Goal: Obtain resource: Download file/media

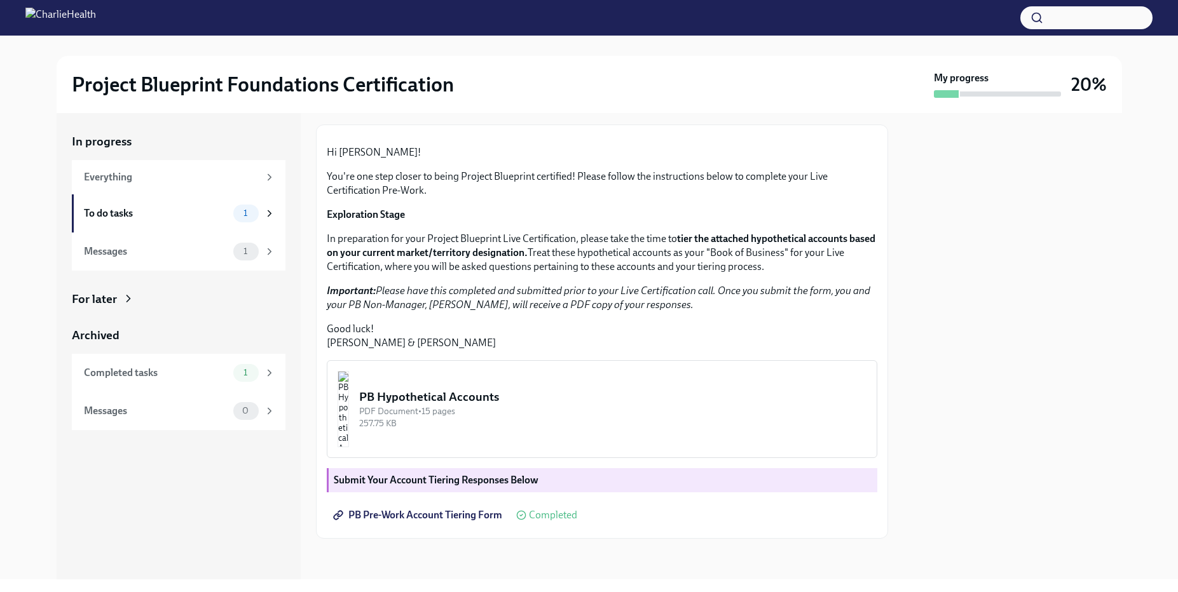
scroll to position [195, 0]
click at [496, 399] on div "PB Hypothetical Accounts" at bounding box center [612, 397] width 507 height 17
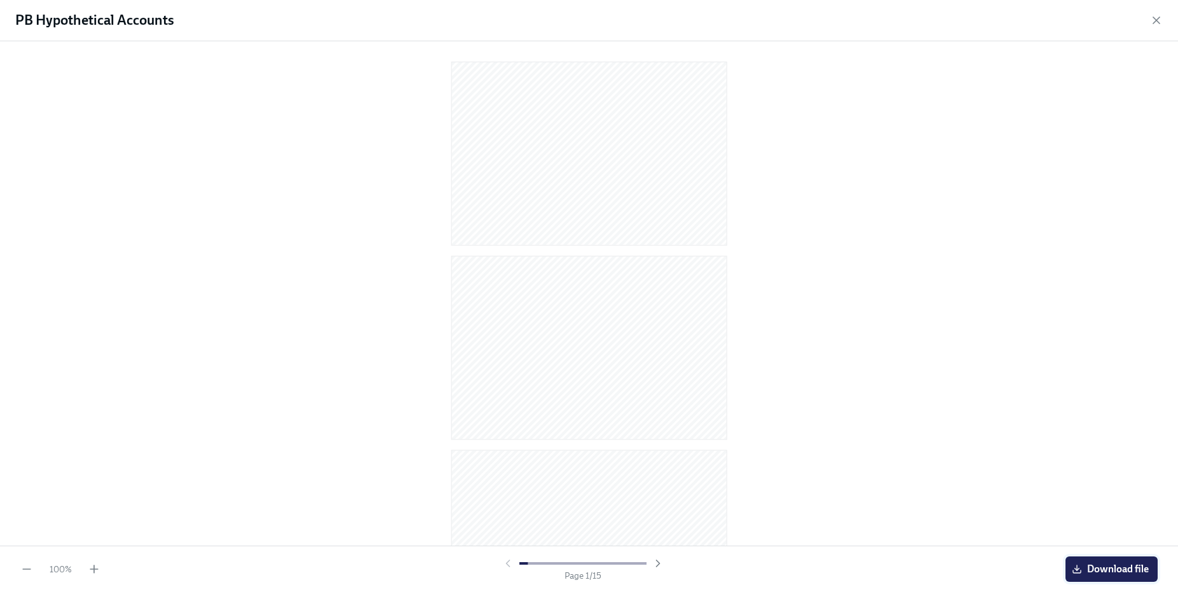
click at [1093, 568] on span "Download file" at bounding box center [1111, 569] width 74 height 13
click at [1157, 21] on icon "button" at bounding box center [1156, 20] width 6 height 6
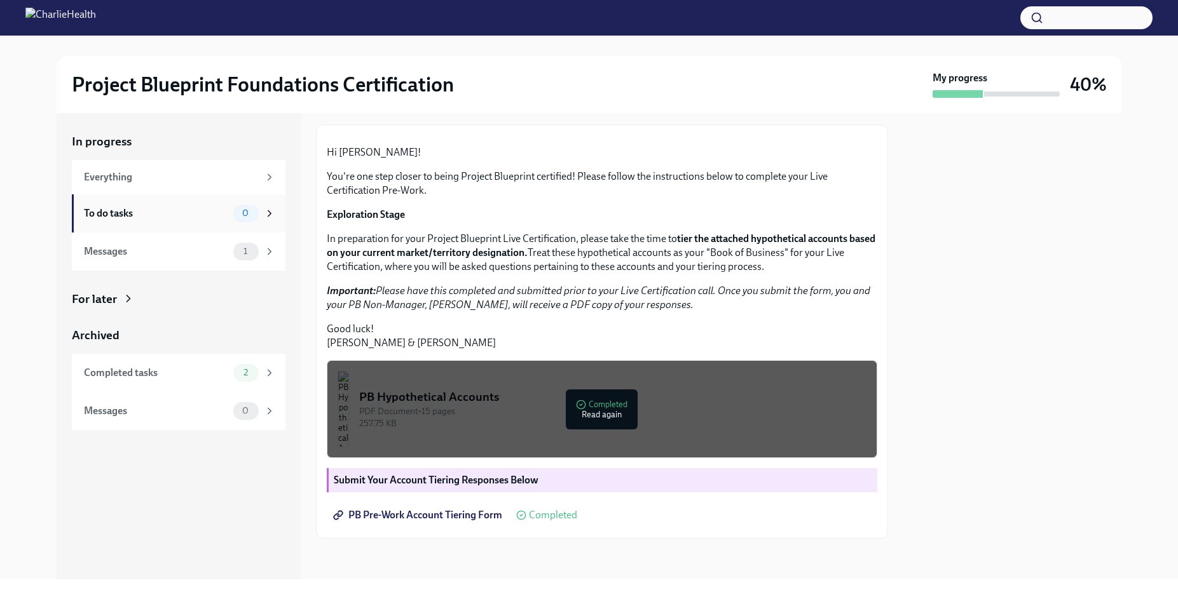
click at [125, 217] on div "To do tasks" at bounding box center [156, 214] width 144 height 14
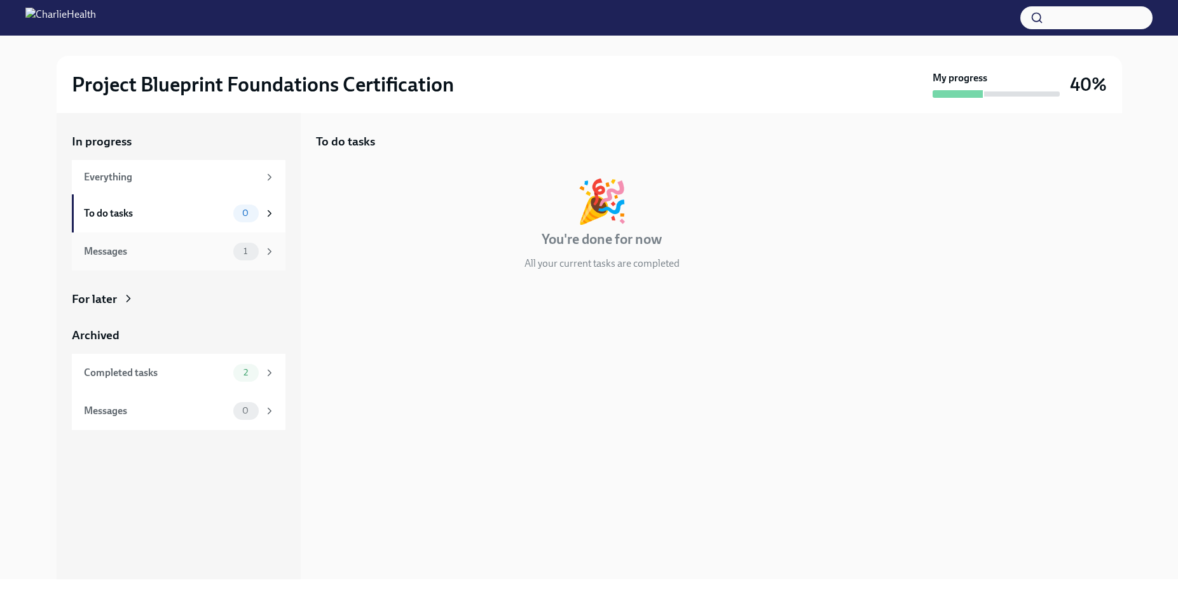
click at [182, 249] on div "Messages" at bounding box center [156, 252] width 144 height 14
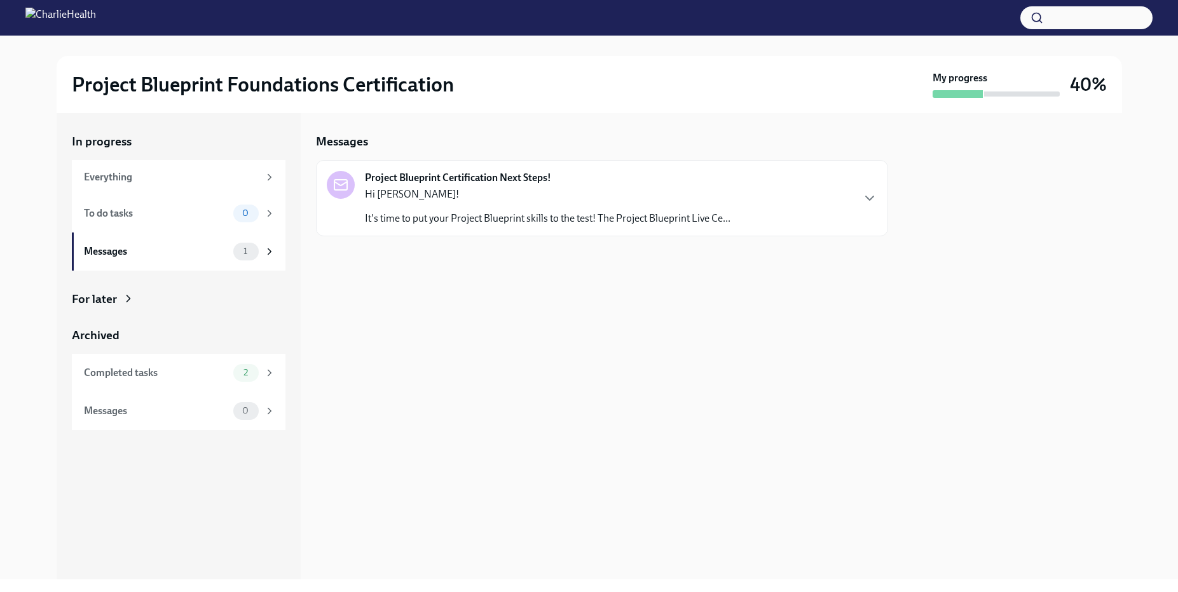
click at [479, 212] on p "It's time to put your Project Blueprint skills to the test! The Project Bluepri…" at bounding box center [547, 219] width 365 height 14
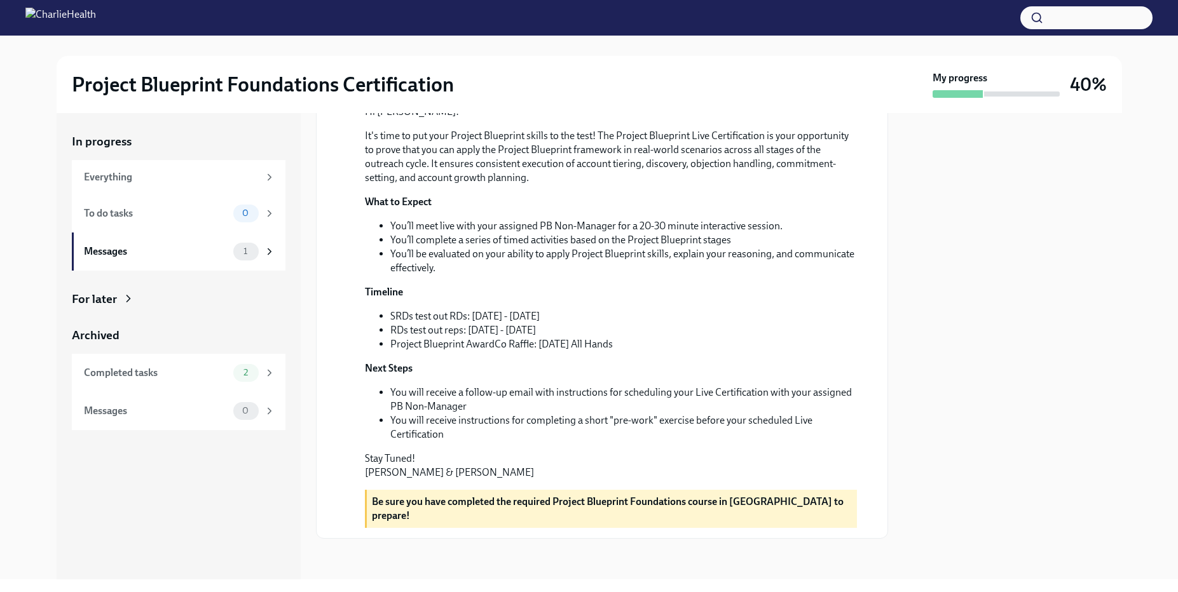
scroll to position [235, 0]
click at [391, 324] on li "SRDs test out RDs: [DATE] - [DATE]" at bounding box center [623, 317] width 467 height 14
drag, startPoint x: 391, startPoint y: 327, endPoint x: 514, endPoint y: 328, distance: 122.7
click at [514, 324] on li "SRDs test out RDs: [DATE] - [DATE]" at bounding box center [623, 317] width 467 height 14
drag, startPoint x: 400, startPoint y: 406, endPoint x: 598, endPoint y: 405, distance: 198.3
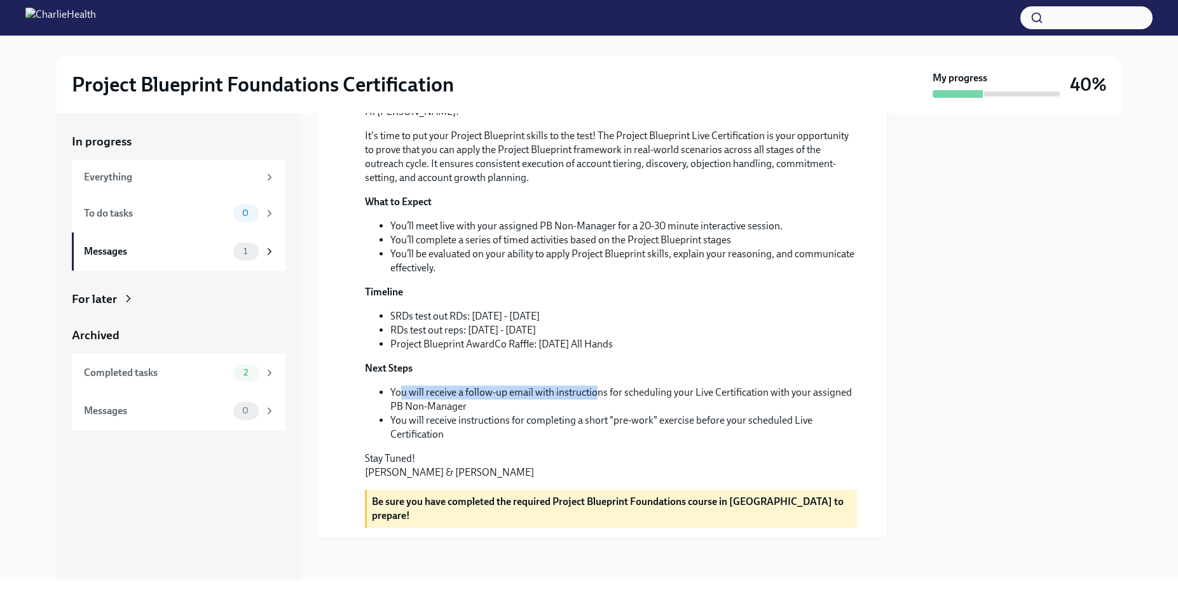
click at [598, 405] on li "You will receive a follow-up email with instructions for scheduling your Live C…" at bounding box center [623, 400] width 467 height 28
click at [271, 253] on icon at bounding box center [269, 251] width 11 height 11
click at [265, 252] on icon at bounding box center [269, 251] width 11 height 11
click at [203, 245] on div "Messages" at bounding box center [156, 252] width 144 height 14
click at [249, 367] on div "2" at bounding box center [245, 373] width 25 height 18
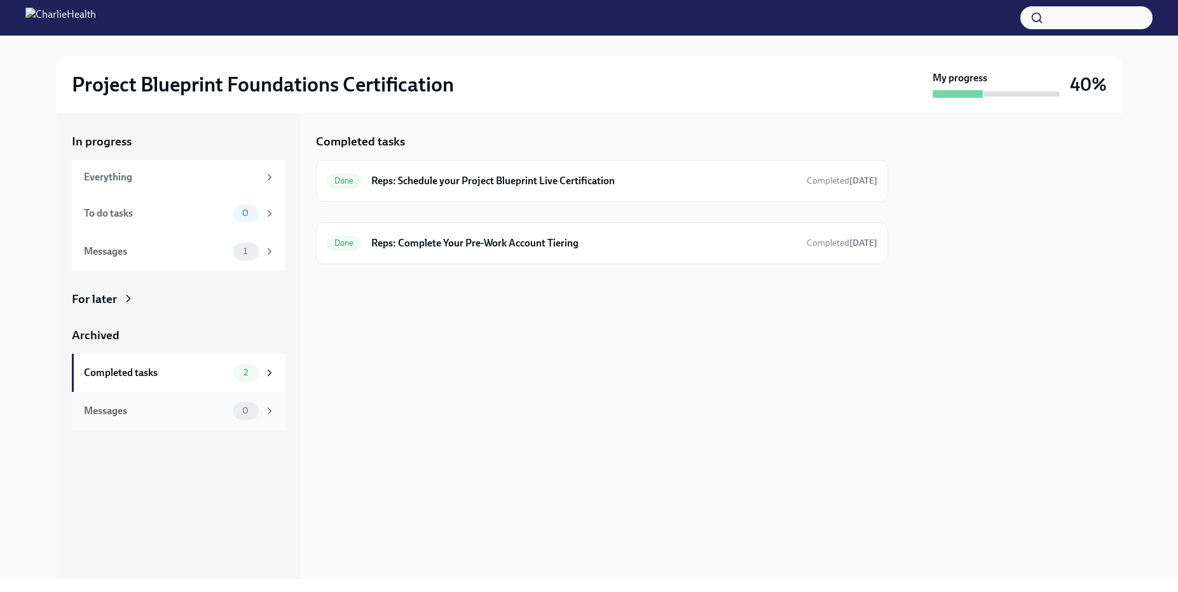
click at [104, 402] on div "Messages 0" at bounding box center [179, 411] width 191 height 18
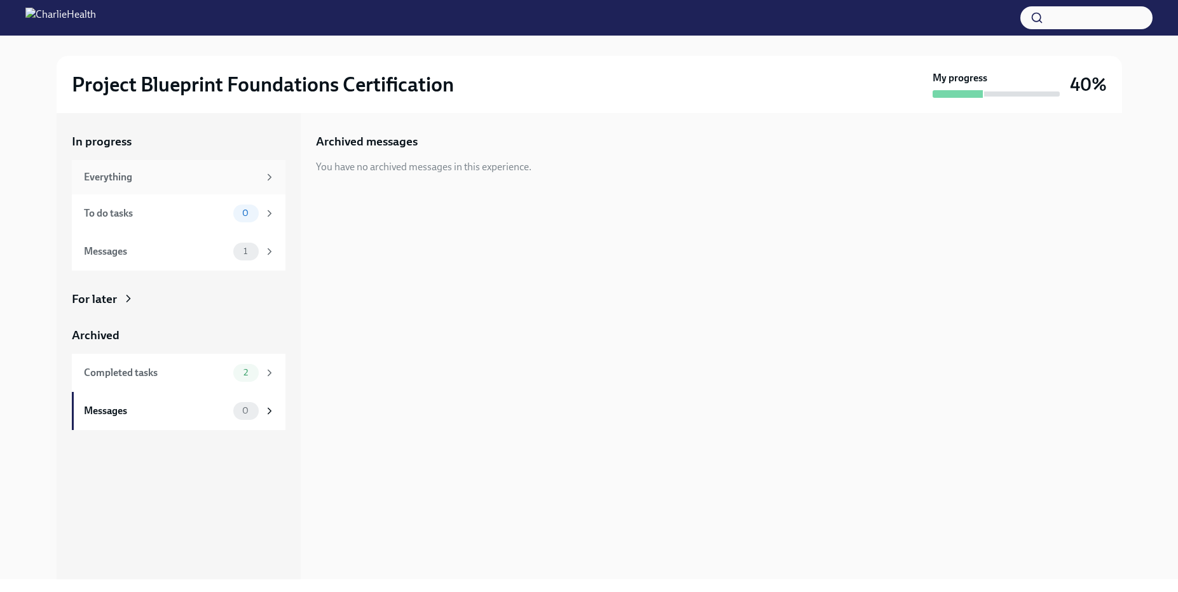
click at [149, 169] on div "Everything" at bounding box center [179, 177] width 214 height 34
